Goal: Task Accomplishment & Management: Use online tool/utility

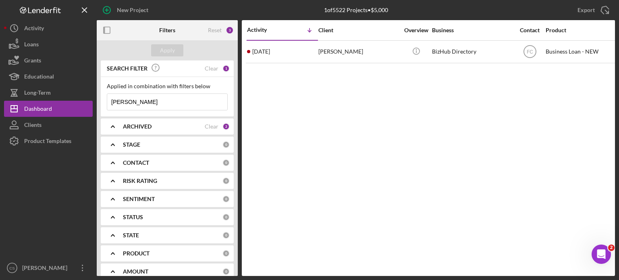
click at [151, 103] on input "[PERSON_NAME]" at bounding box center [167, 102] width 120 height 16
drag, startPoint x: 151, startPoint y: 103, endPoint x: 118, endPoint y: 101, distance: 33.5
click at [118, 101] on input "[PERSON_NAME]" at bounding box center [167, 102] width 120 height 16
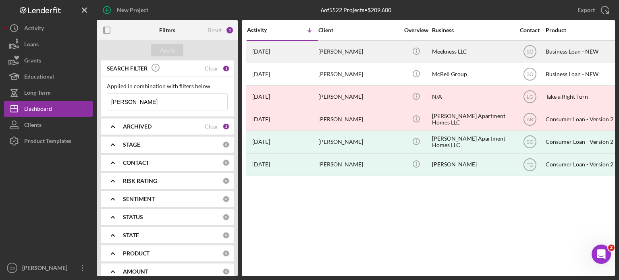
type input "[PERSON_NAME]"
click at [270, 50] on time "[DATE]" at bounding box center [261, 51] width 18 height 6
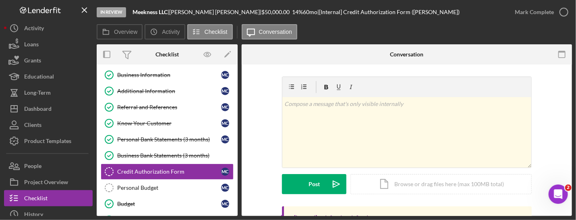
scroll to position [75, 0]
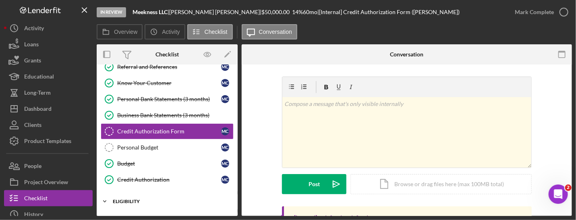
click at [127, 201] on div "ELIGIBILITY" at bounding box center [170, 201] width 115 height 5
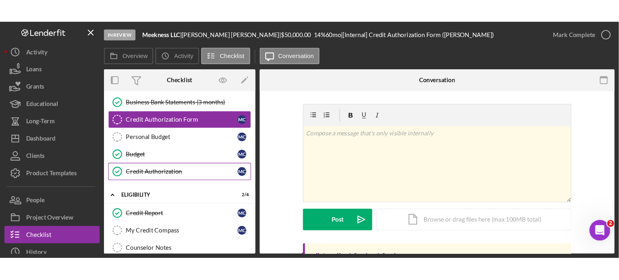
scroll to position [155, 0]
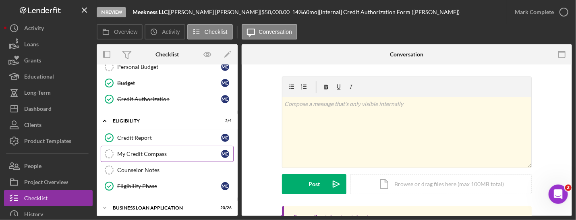
click at [164, 153] on div "My Credit Compass" at bounding box center [169, 154] width 104 height 6
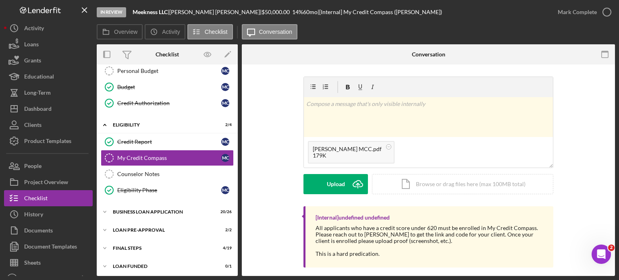
scroll to position [151, 0]
click at [360, 186] on icon "Icon/Upload" at bounding box center [358, 184] width 20 height 20
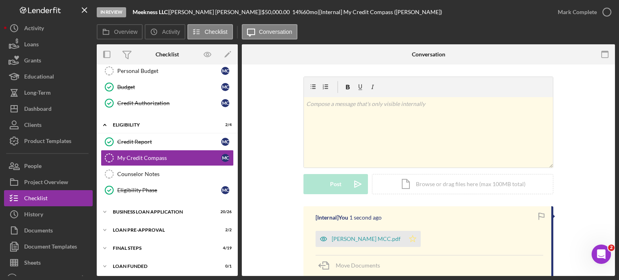
click at [416, 240] on polygon "button" at bounding box center [412, 238] width 7 height 6
click at [609, 11] on icon "button" at bounding box center [607, 12] width 20 height 20
